Goal: Navigation & Orientation: Find specific page/section

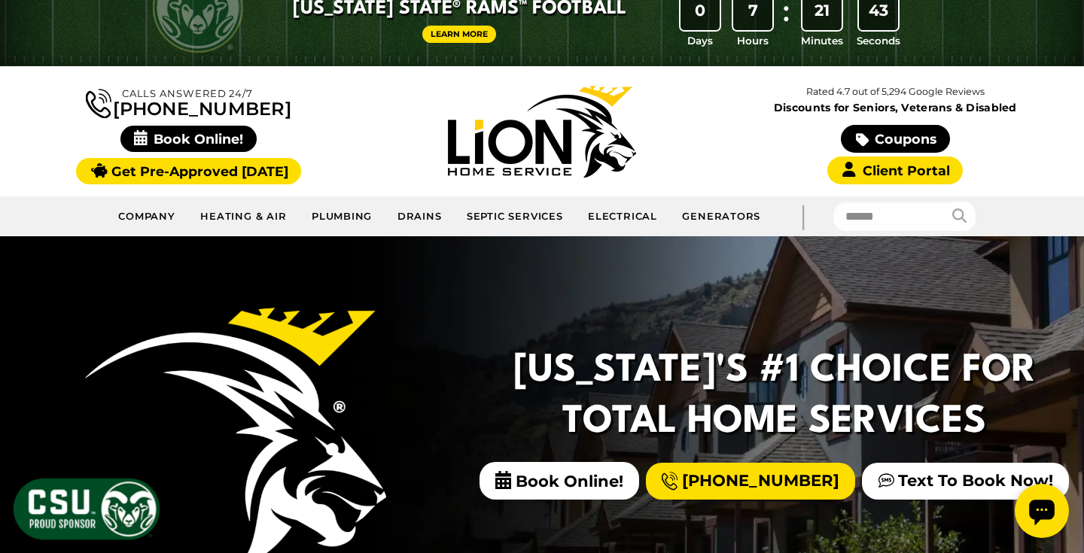
scroll to position [50, 0]
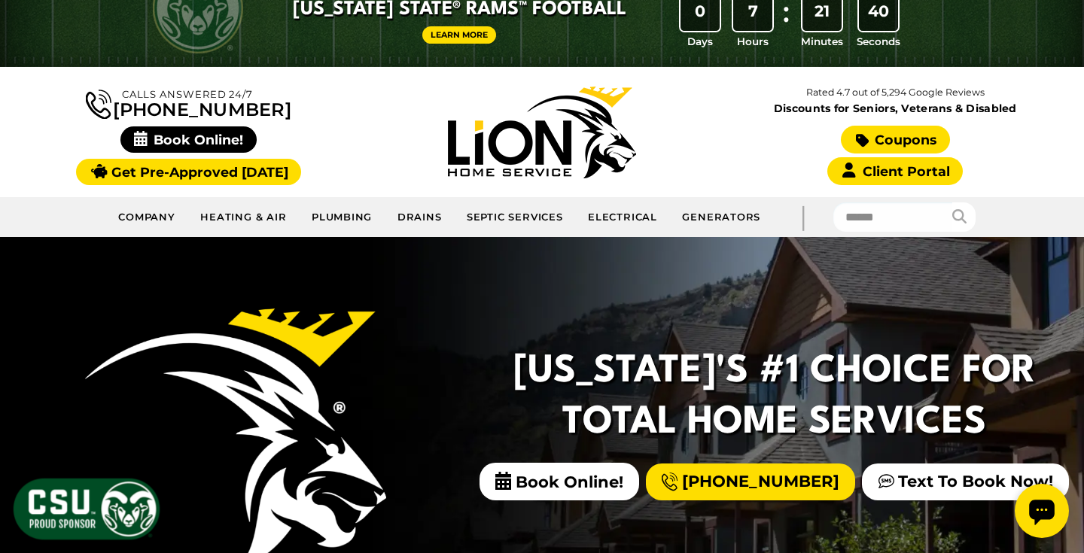
click at [878, 135] on link "Coupons" at bounding box center [895, 140] width 108 height 28
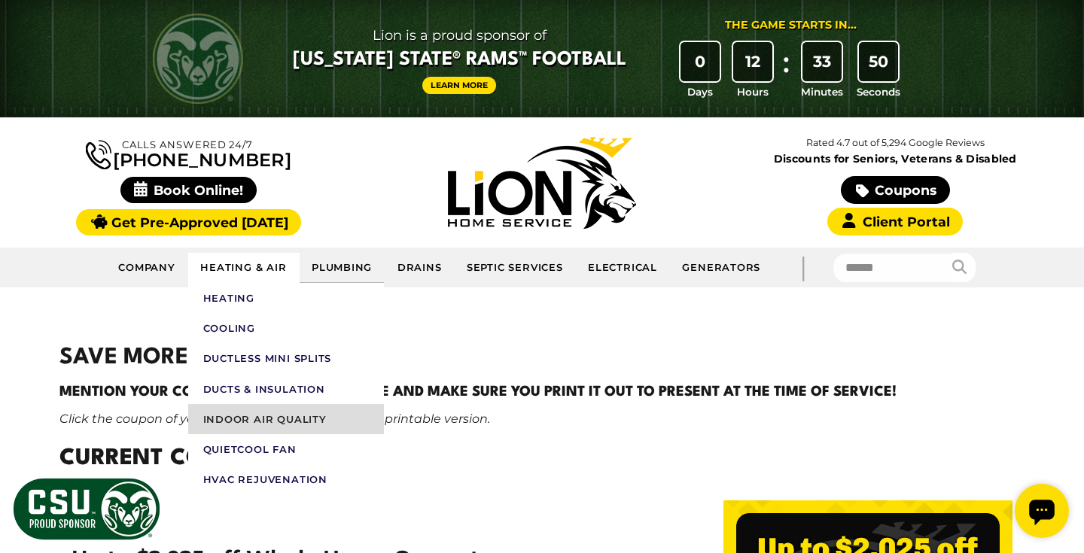
click at [271, 413] on link "Indoor Air Quality" at bounding box center [286, 419] width 196 height 30
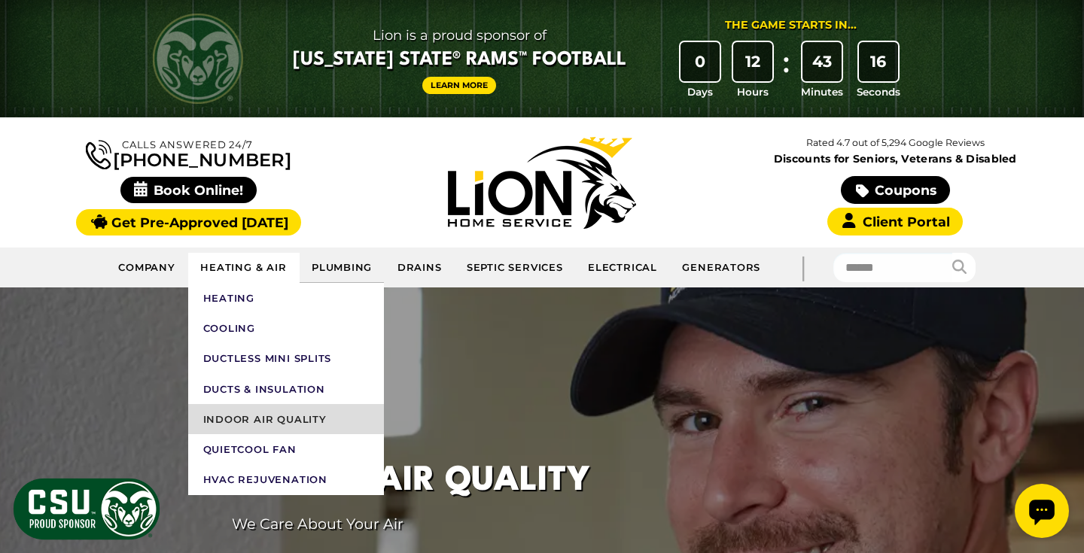
click at [268, 416] on link "Indoor Air Quality" at bounding box center [286, 419] width 196 height 30
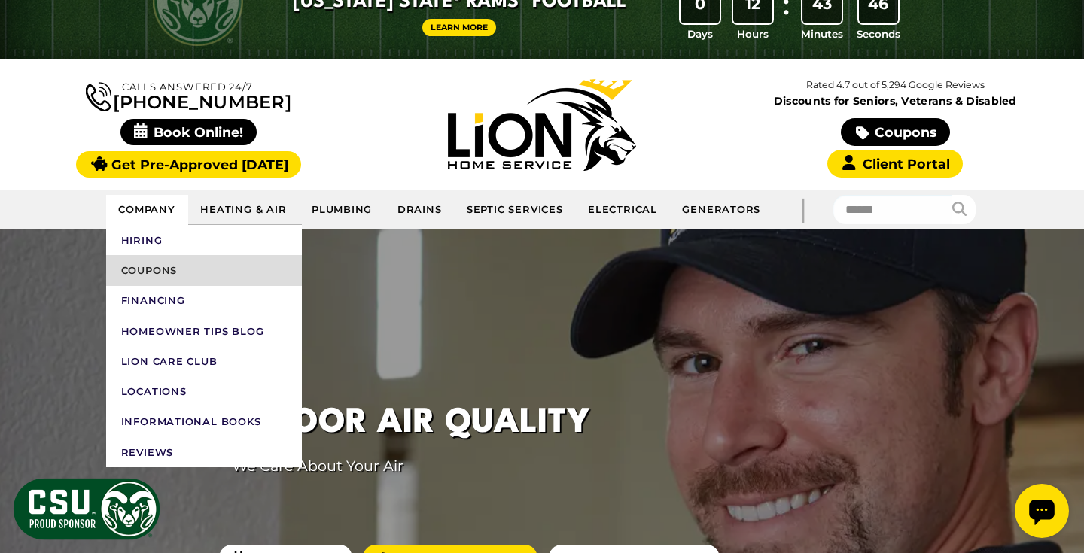
scroll to position [56, 0]
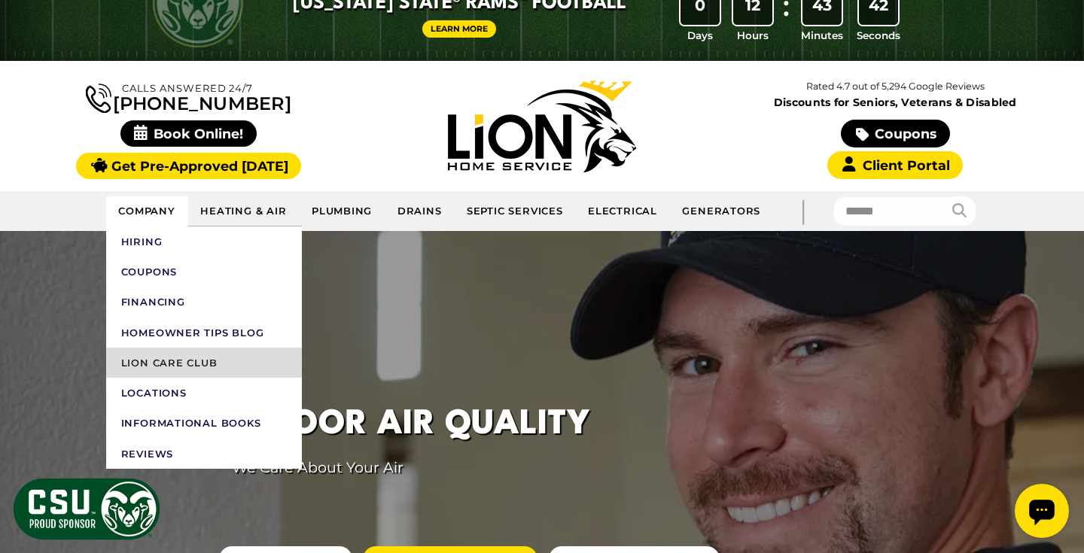
click at [166, 352] on link "Lion Care Club" at bounding box center [204, 363] width 196 height 30
